Goal: Find specific page/section: Find specific page/section

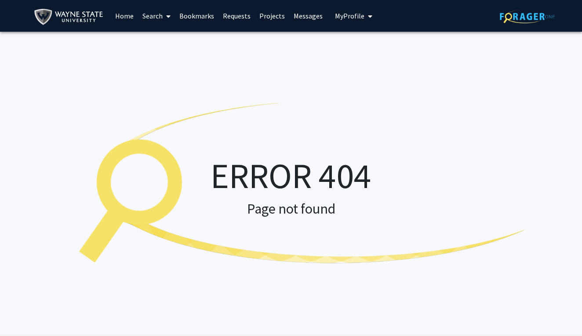
click at [118, 11] on link "Home" at bounding box center [124, 15] width 27 height 31
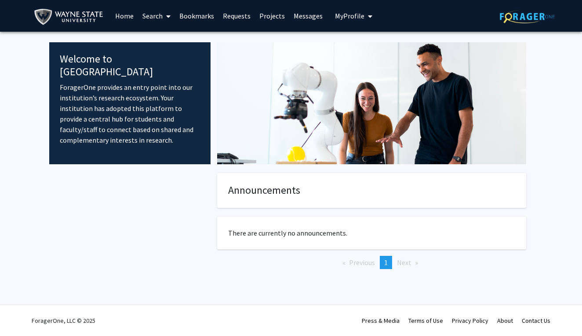
click at [161, 17] on link "Search" at bounding box center [156, 15] width 37 height 31
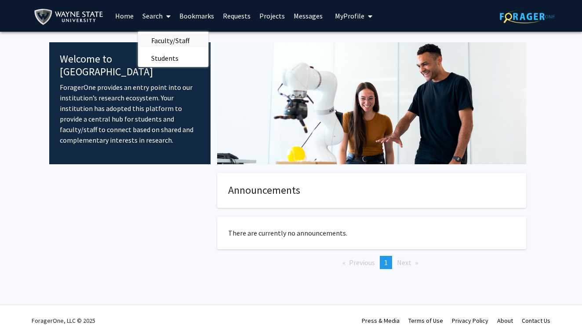
click at [175, 44] on span "Faculty/Staff" at bounding box center [170, 41] width 65 height 18
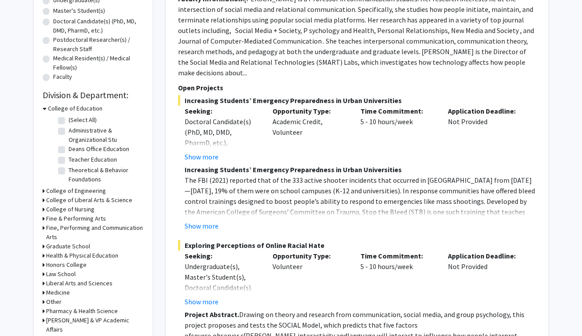
scroll to position [183, 0]
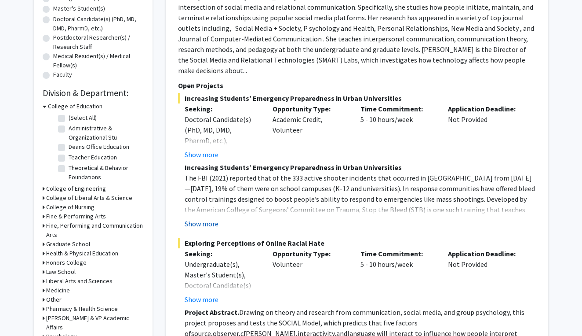
click at [197, 218] on button "Show more" at bounding box center [202, 223] width 34 height 11
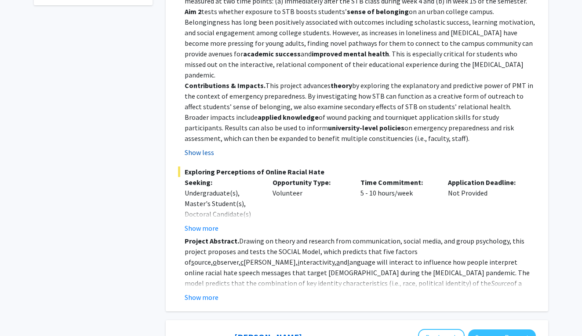
scroll to position [597, 0]
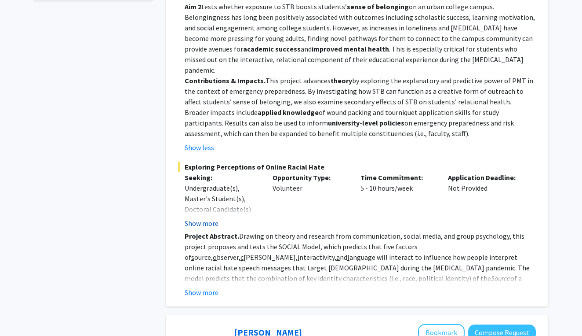
click at [203, 218] on button "Show more" at bounding box center [202, 223] width 34 height 11
